Goal: Find specific page/section: Find specific page/section

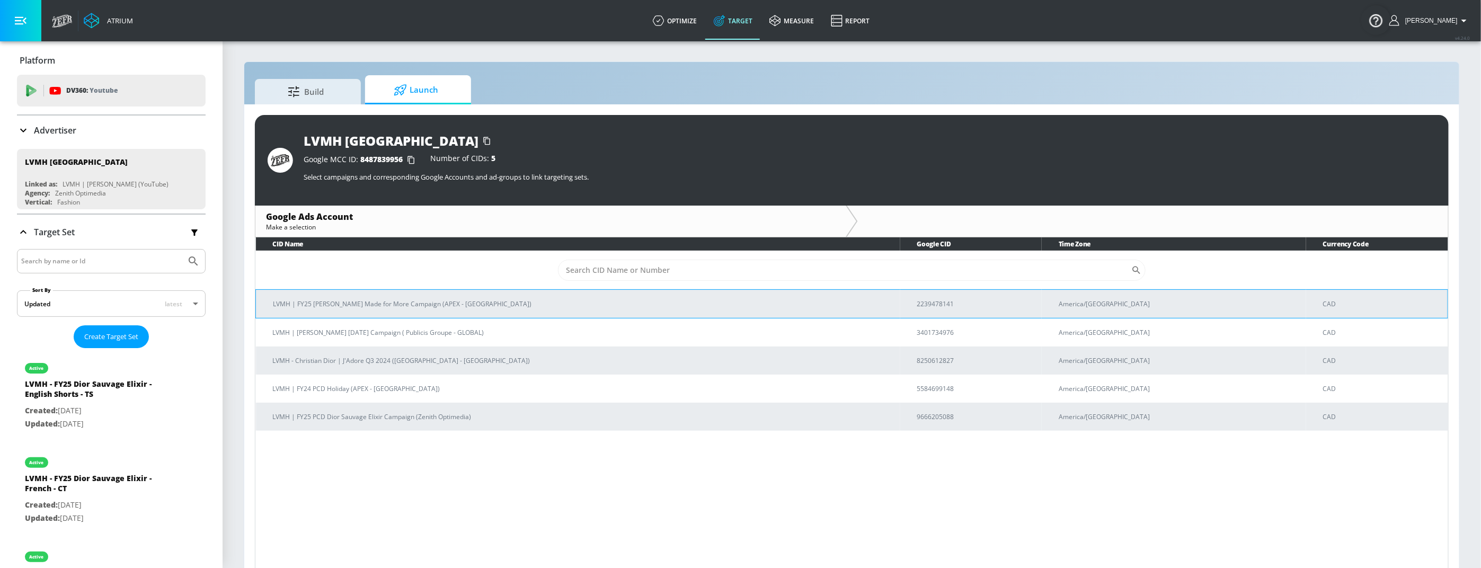
click at [436, 310] on td "LVMH | FY25 Hennessy Made for More Campaign (APEX - Canada)" at bounding box center [578, 303] width 645 height 29
